Goal: Transaction & Acquisition: Purchase product/service

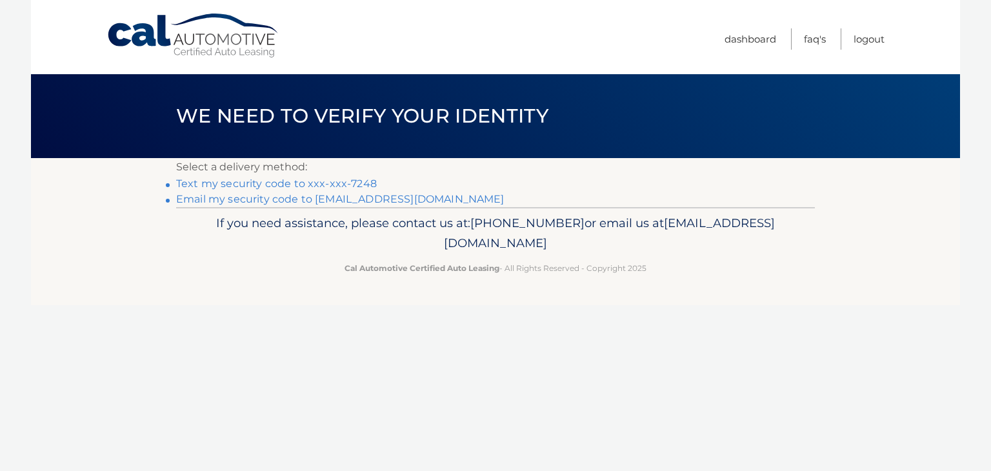
click at [361, 183] on link "Text my security code to xxx-xxx-7248" at bounding box center [276, 183] width 201 height 12
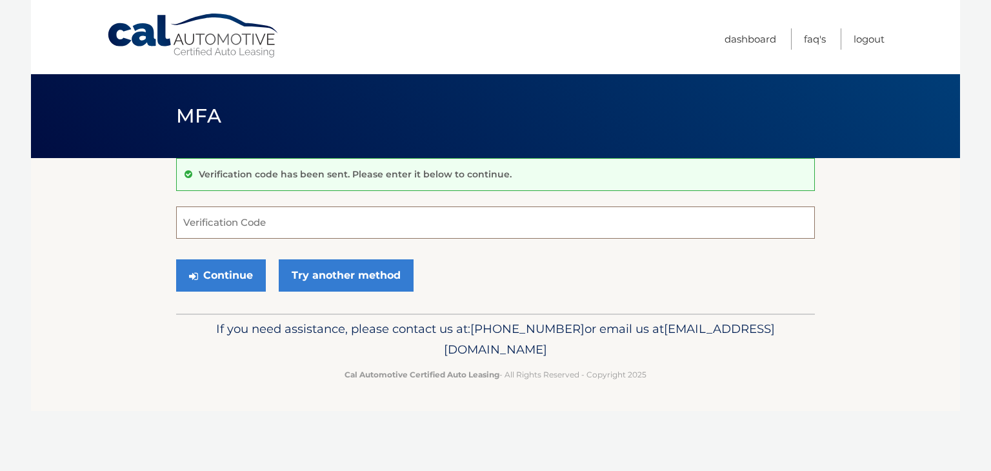
click at [303, 224] on input "Verification Code" at bounding box center [495, 222] width 639 height 32
click at [238, 223] on input "Verification Code" at bounding box center [495, 222] width 639 height 32
type input "226534"
click at [233, 277] on button "Continue" at bounding box center [221, 275] width 90 height 32
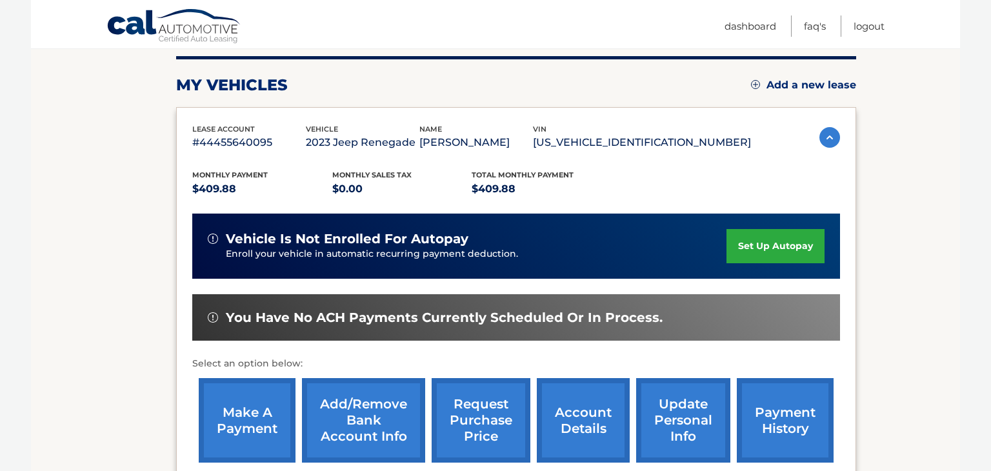
scroll to position [157, 0]
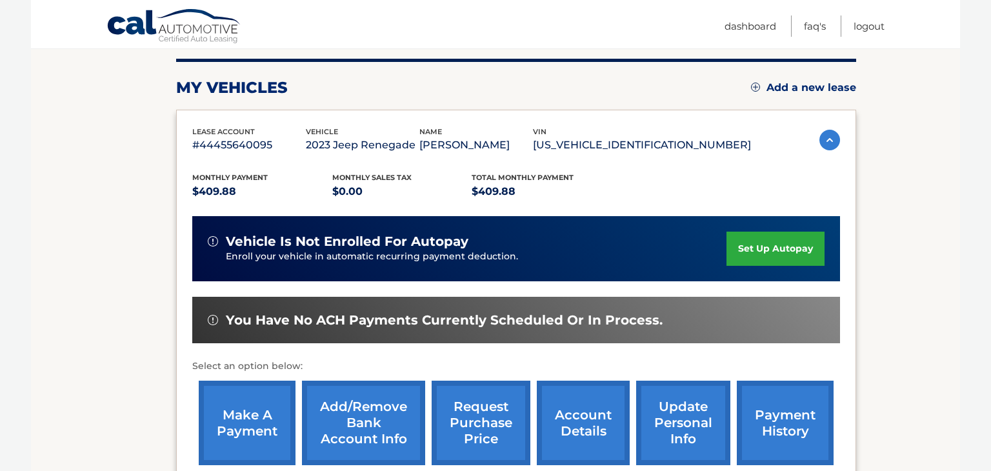
click at [270, 426] on link "make a payment" at bounding box center [247, 423] width 97 height 85
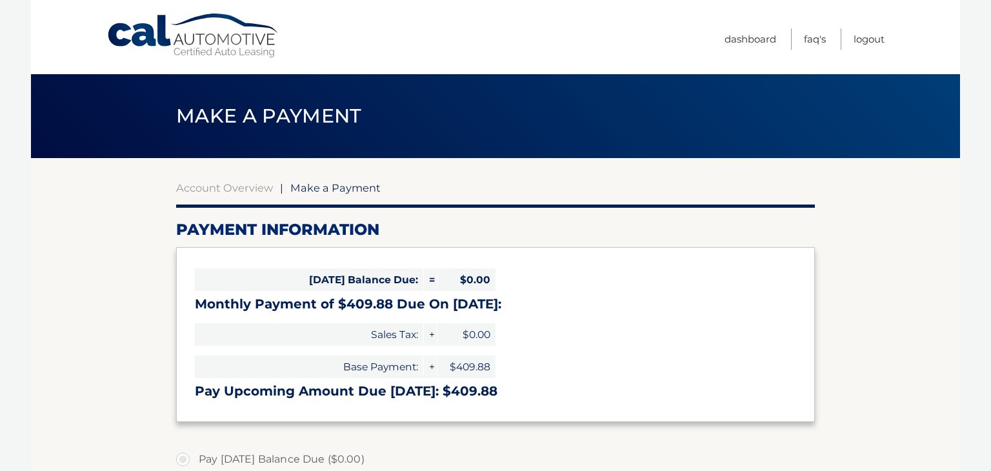
select select "MWMxYThjN2UtOGI2OS00MTFmLTgxZDQtMmFiYzRlMjc3MjU1"
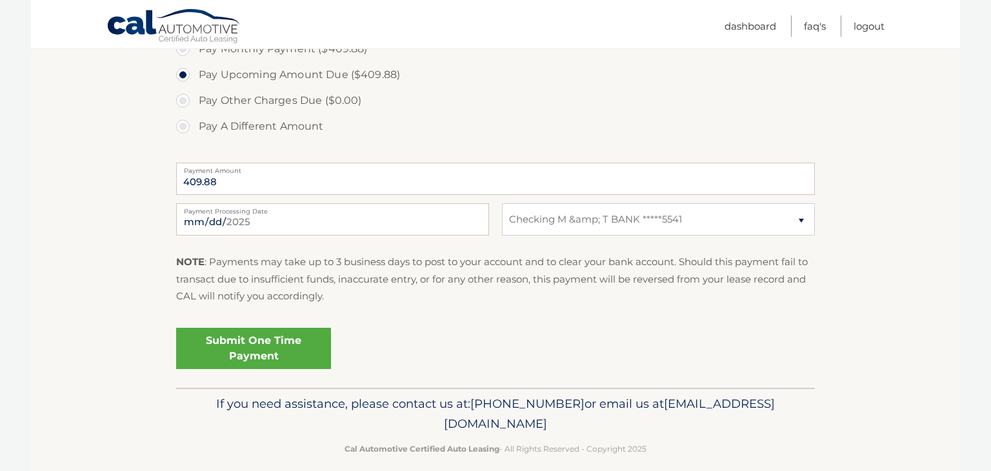
scroll to position [450, 0]
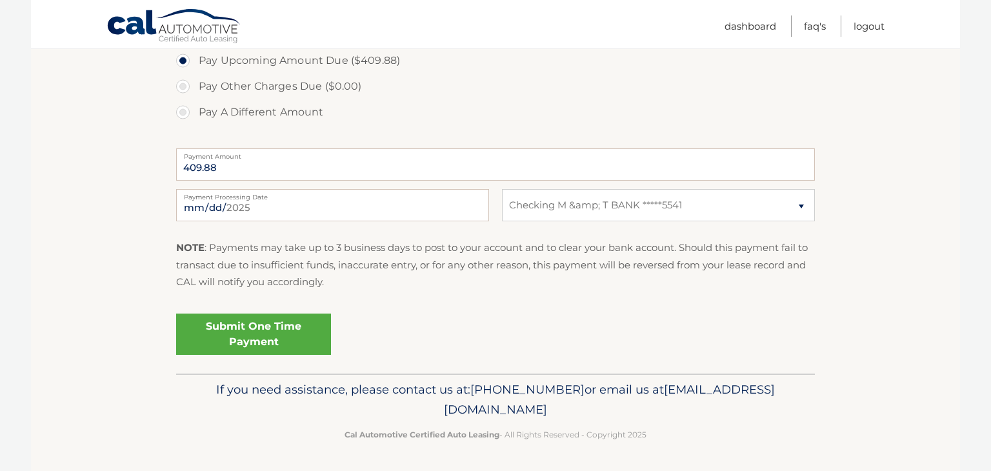
click at [301, 323] on link "Submit One Time Payment" at bounding box center [253, 334] width 155 height 41
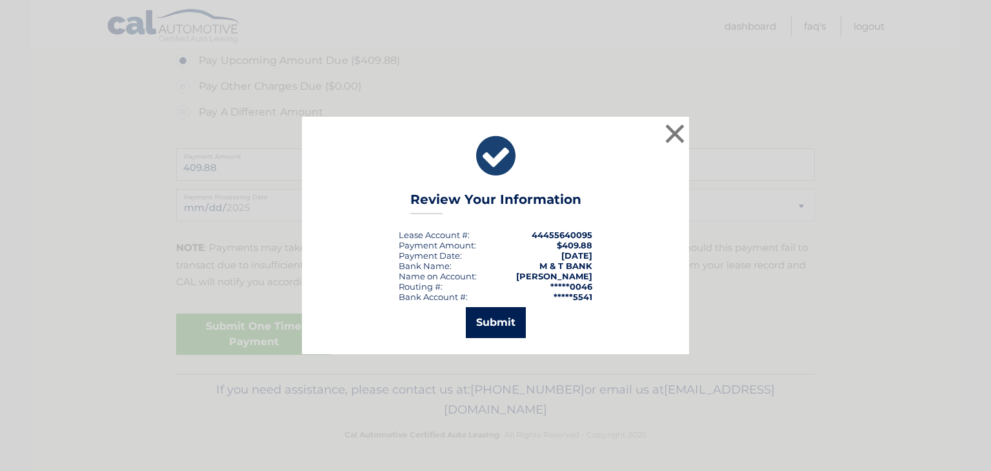
click at [508, 321] on button "Submit" at bounding box center [496, 322] width 60 height 31
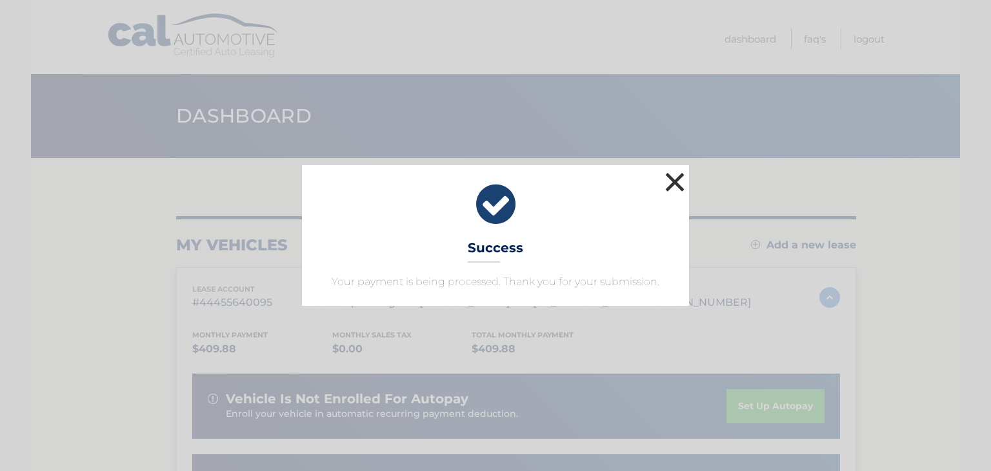
click at [663, 182] on button "×" at bounding box center [675, 182] width 26 height 26
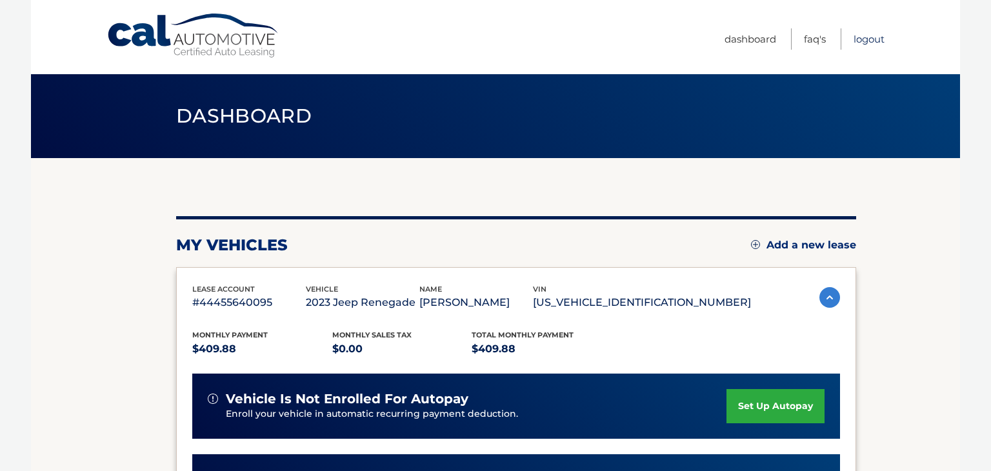
click at [867, 41] on link "Logout" at bounding box center [869, 38] width 31 height 21
